Goal: Find specific page/section: Find specific page/section

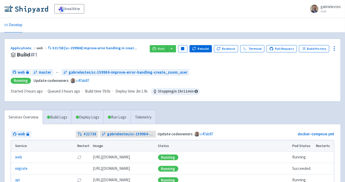
click at [38, 49] on span "web" at bounding box center [41, 48] width 11 height 5
click at [26, 47] on link "Applications" at bounding box center [24, 48] width 26 height 5
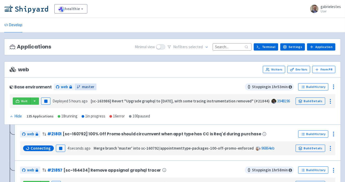
click at [84, 86] on span "master" at bounding box center [88, 87] width 12 height 6
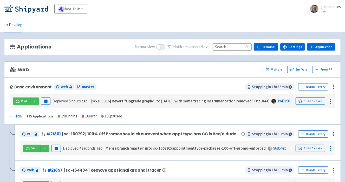
click at [10, 116] on icon at bounding box center [12, 117] width 4 height 4
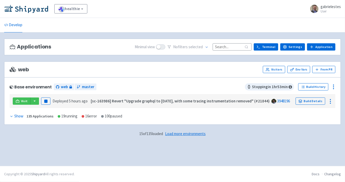
click at [10, 116] on icon at bounding box center [12, 117] width 4 height 4
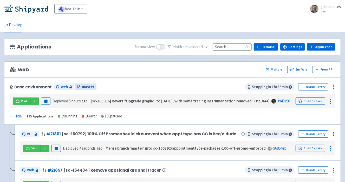
click at [89, 86] on span "master" at bounding box center [88, 87] width 12 height 6
click at [39, 46] on h3 "Applications" at bounding box center [31, 47] width 42 height 6
click at [7, 29] on link "Develop" at bounding box center [13, 25] width 18 height 15
